Goal: Task Accomplishment & Management: Manage account settings

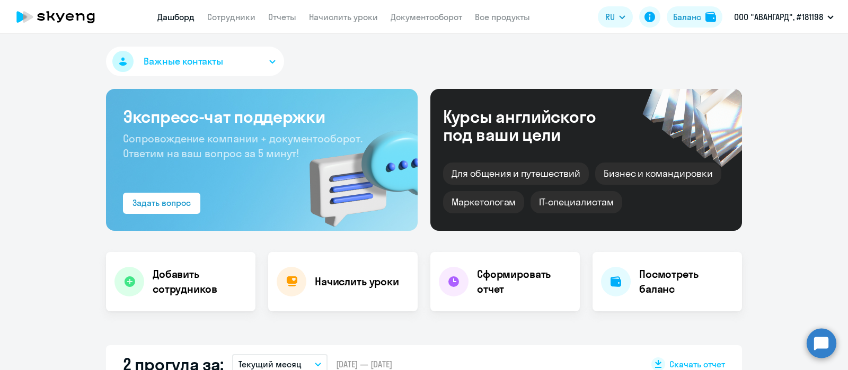
click at [245, 23] on app-menu-item-link "Сотрудники" at bounding box center [231, 17] width 48 height 13
click at [245, 19] on link "Сотрудники" at bounding box center [231, 17] width 48 height 11
select select "30"
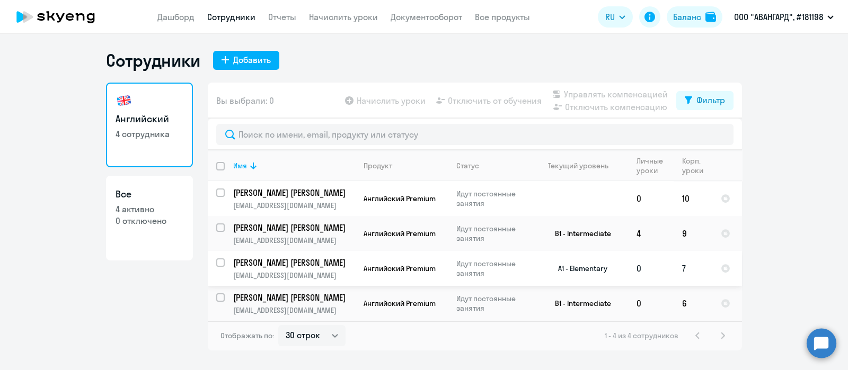
click at [222, 260] on input "select row 14536461" at bounding box center [226, 269] width 21 height 21
checkbox input "true"
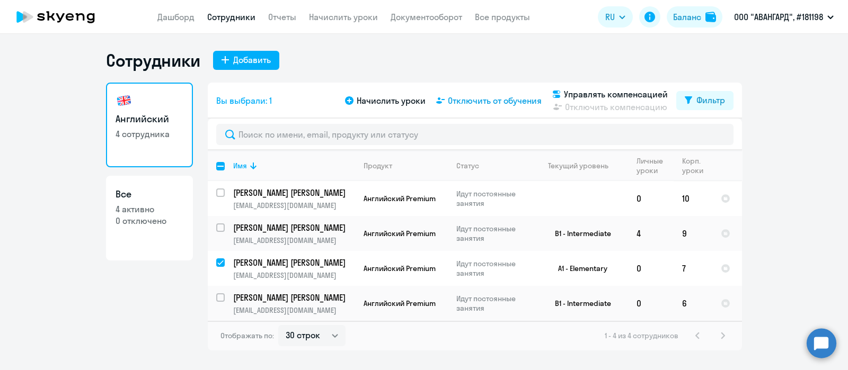
click at [506, 102] on span "Отключить от обучения" at bounding box center [495, 100] width 94 height 13
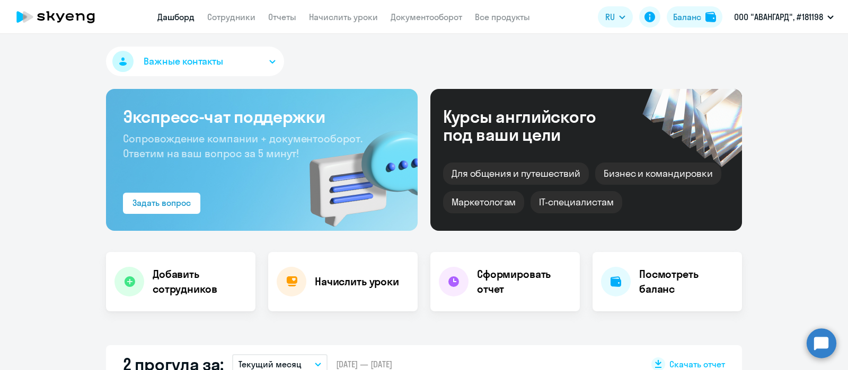
select select "30"
click at [231, 15] on link "Сотрудники" at bounding box center [231, 17] width 48 height 11
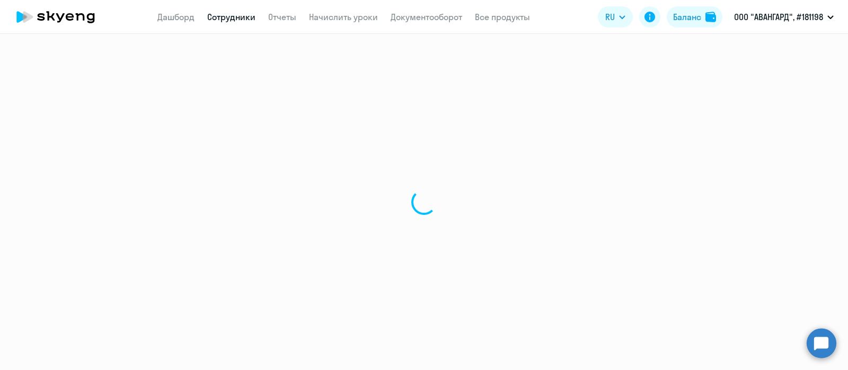
select select "30"
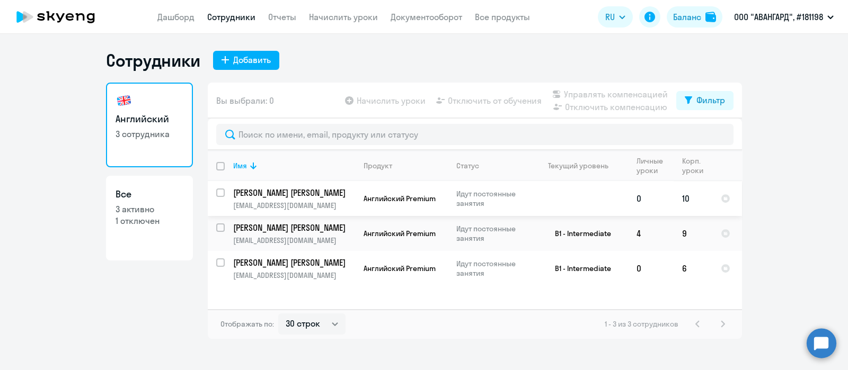
click at [222, 192] on input "select row 38525920" at bounding box center [226, 199] width 21 height 21
checkbox input "true"
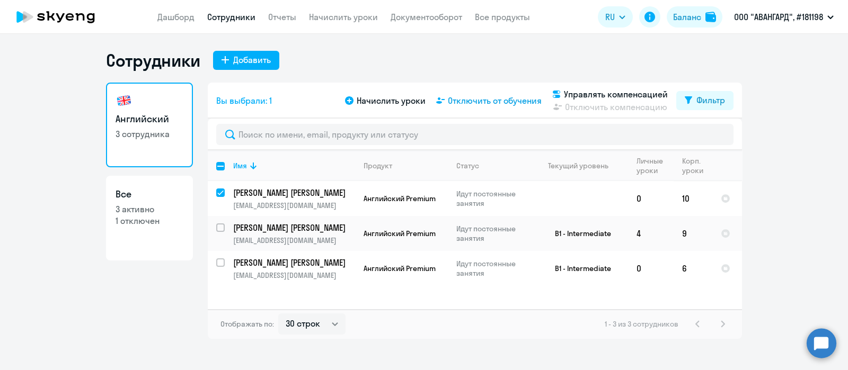
click at [496, 102] on span "Отключить от обучения" at bounding box center [495, 100] width 94 height 13
